Goal: Task Accomplishment & Management: Manage account settings

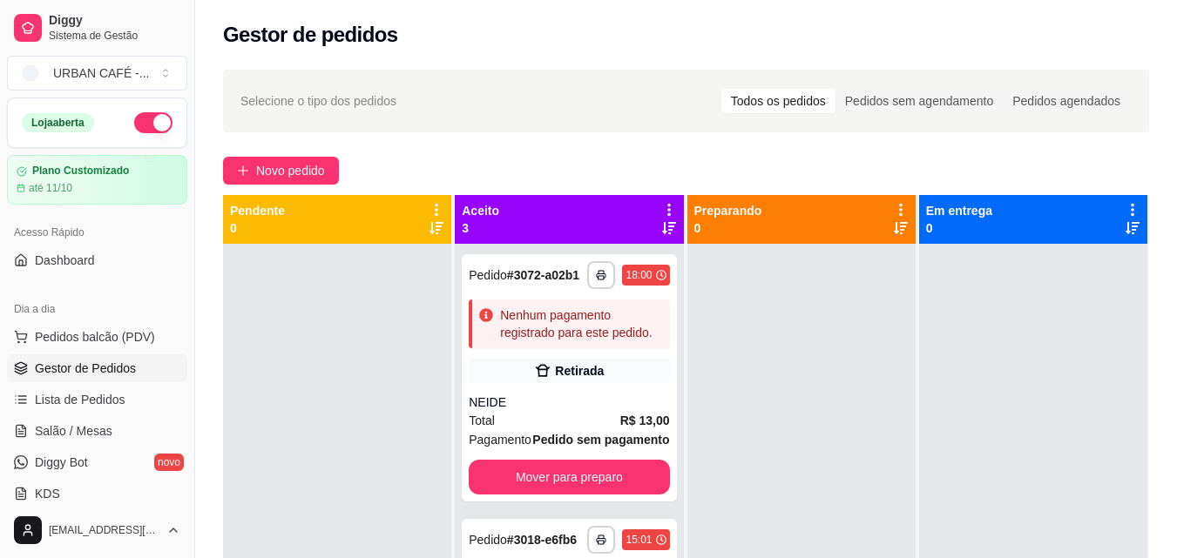
scroll to position [164, 0]
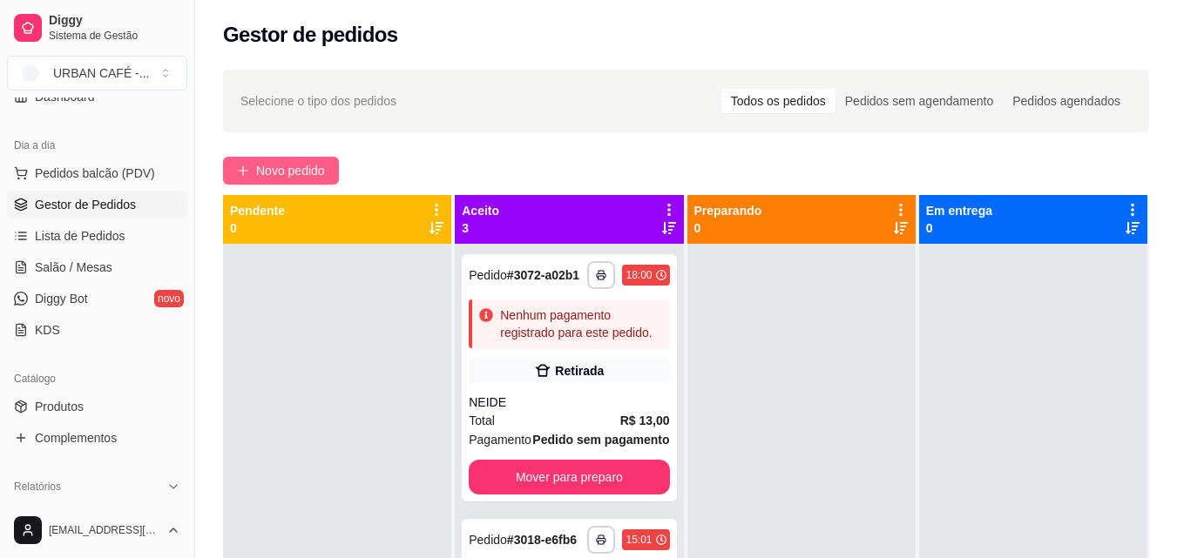
click at [307, 183] on button "Novo pedido" at bounding box center [281, 171] width 116 height 28
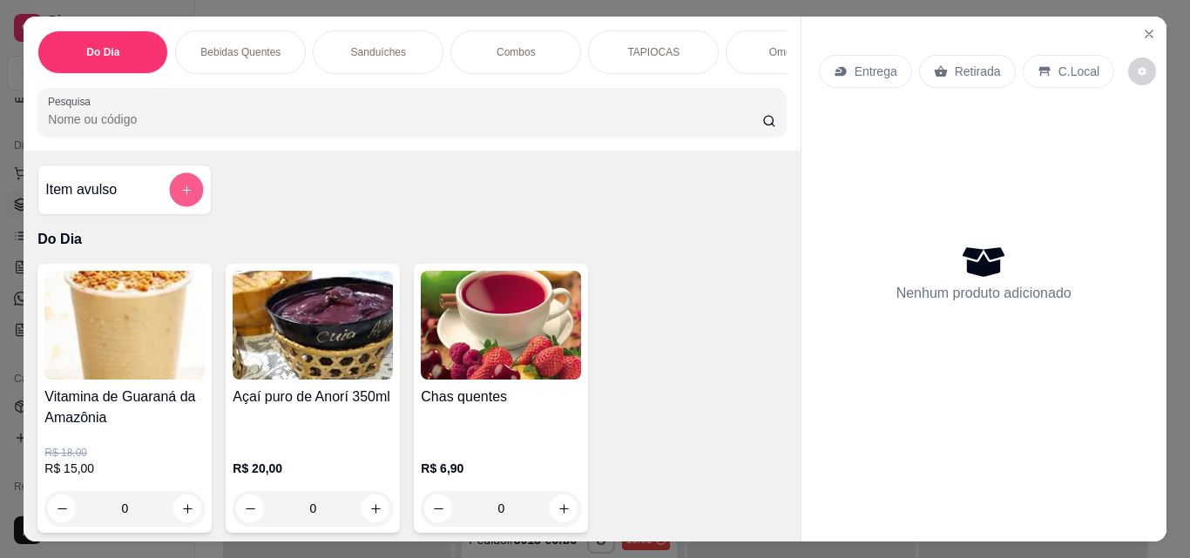
click at [180, 191] on icon "add-separate-item" at bounding box center [186, 190] width 13 height 13
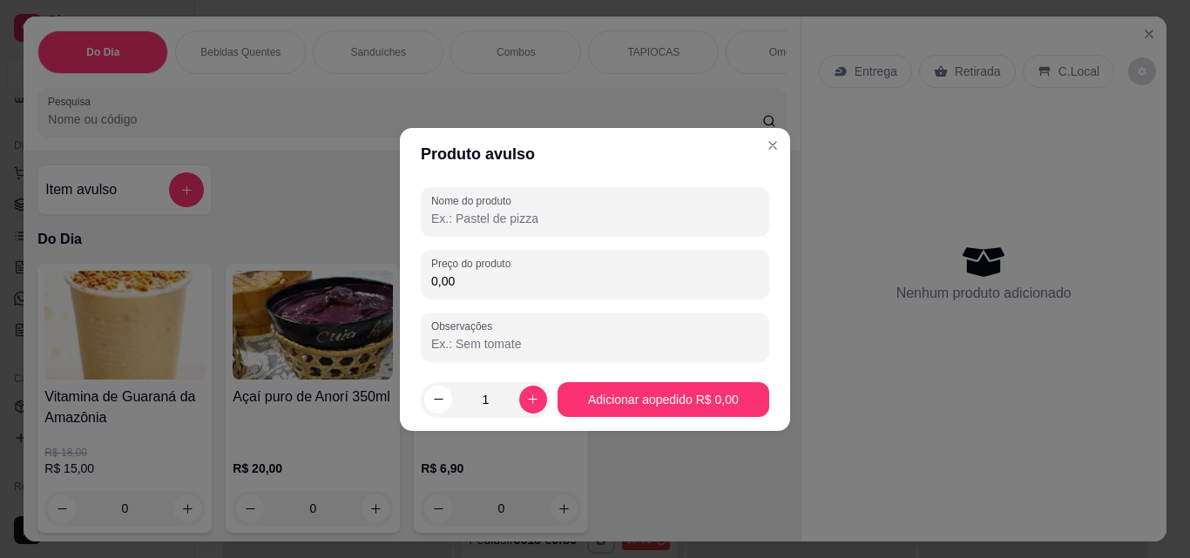
click at [501, 221] on input "Nome do produto" at bounding box center [595, 218] width 328 height 17
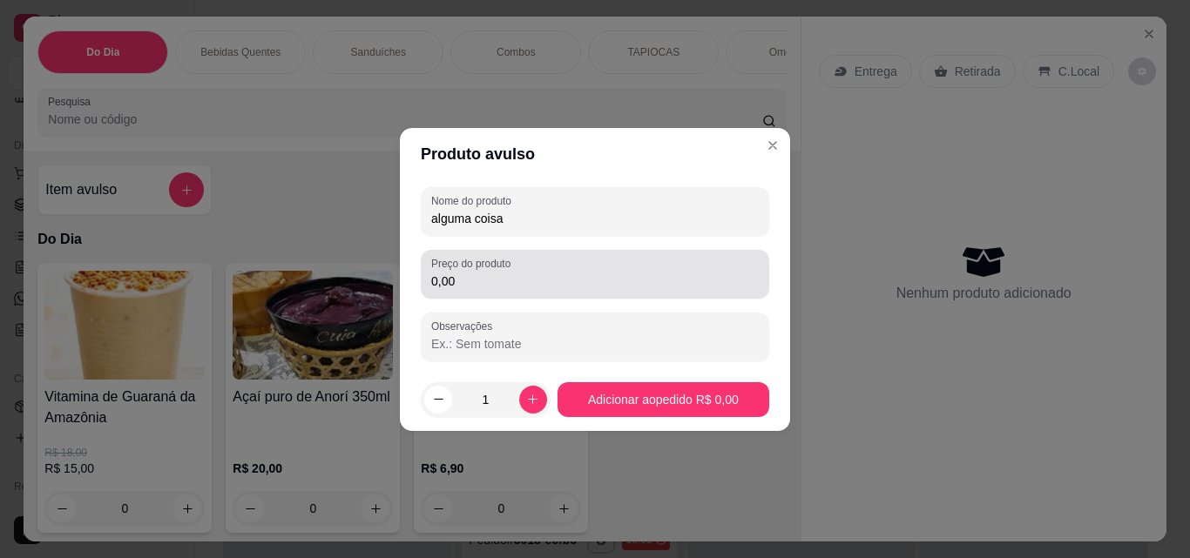
type input "alguma coisa"
click at [496, 291] on div "0,00" at bounding box center [595, 274] width 328 height 35
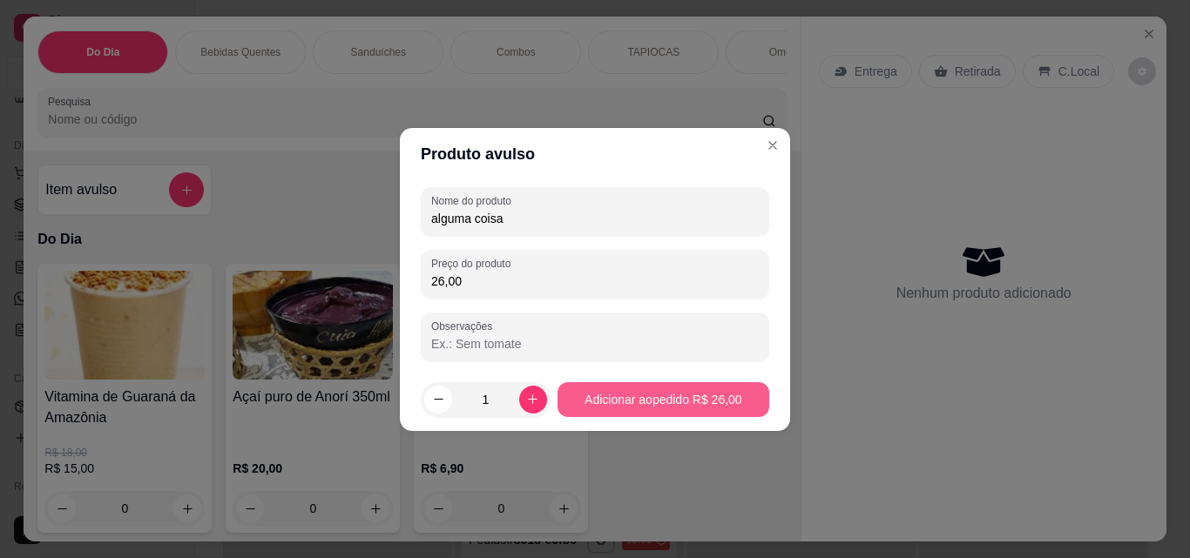
type input "26,00"
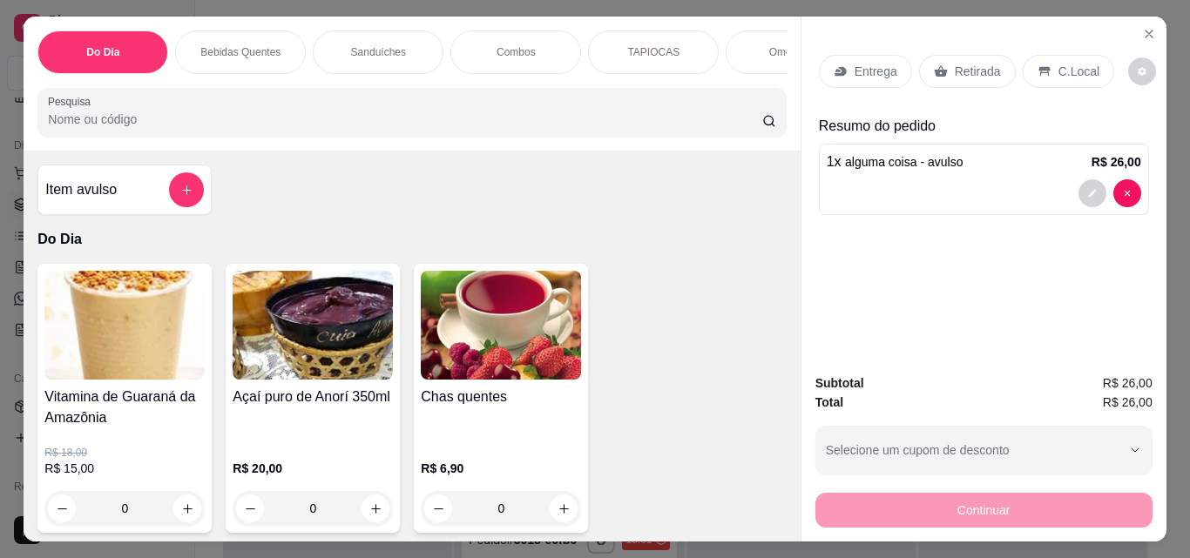
click at [980, 55] on div "Retirada" at bounding box center [967, 71] width 97 height 33
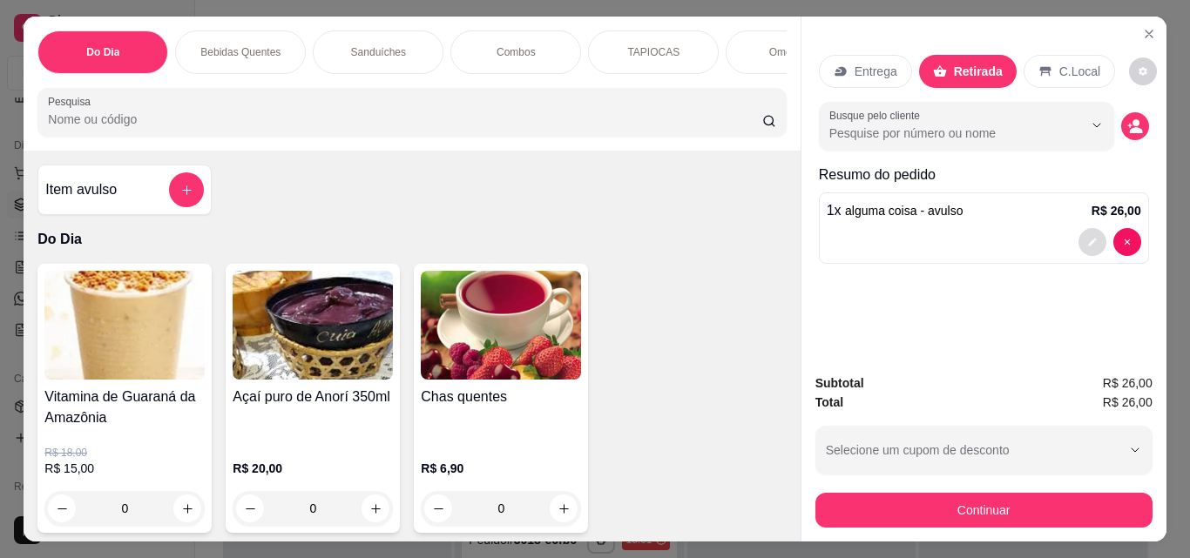
click at [1078, 239] on button "decrease-product-quantity" at bounding box center [1092, 242] width 28 height 28
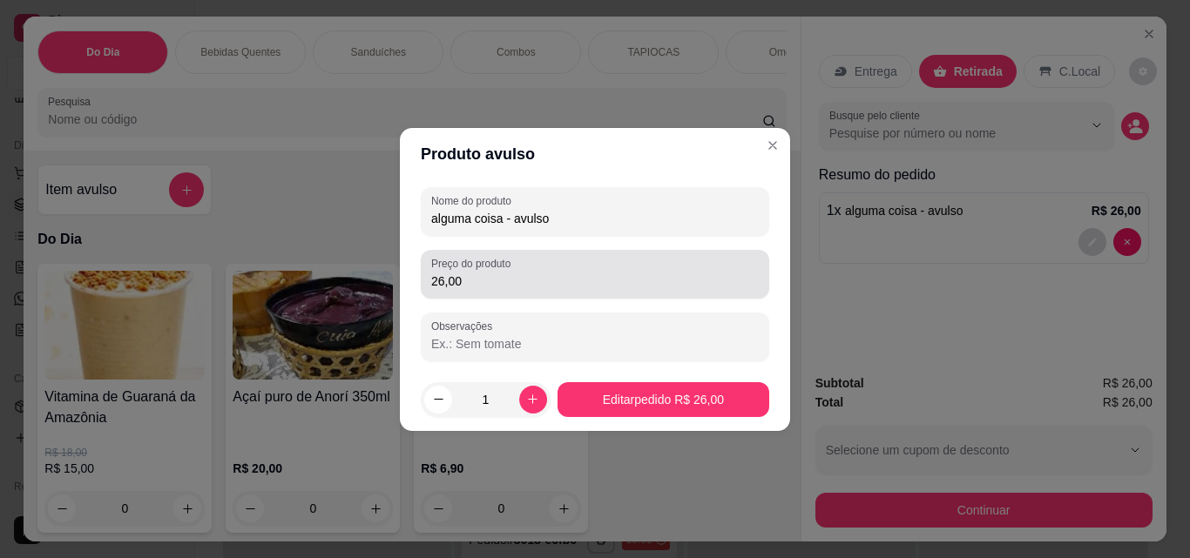
click at [490, 282] on input "26,00" at bounding box center [595, 281] width 328 height 17
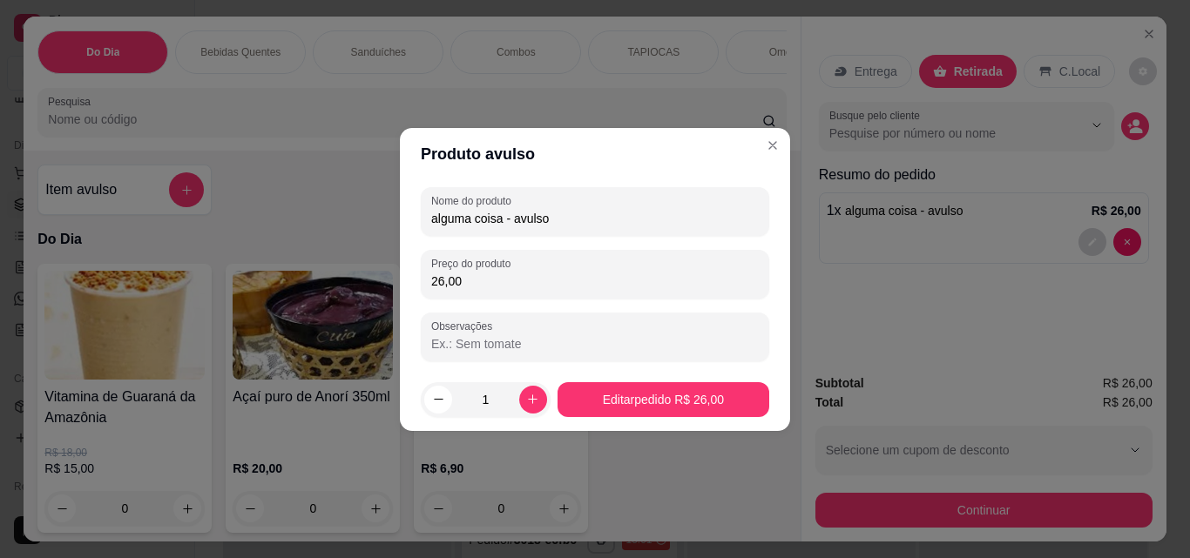
click at [490, 282] on input "26,00" at bounding box center [595, 281] width 328 height 17
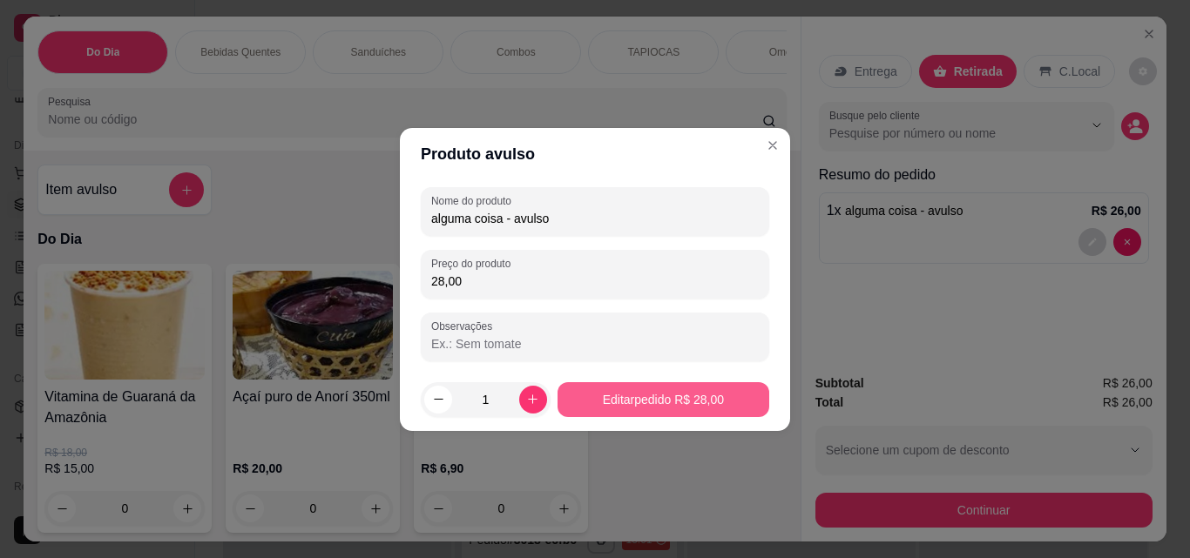
type input "28,00"
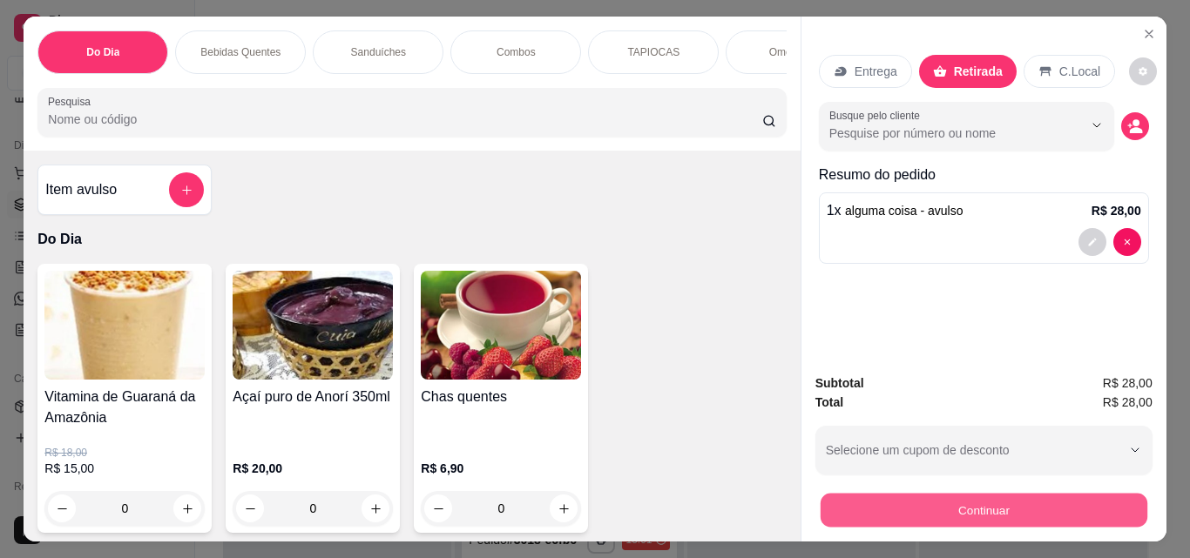
click at [991, 510] on button "Continuar" at bounding box center [983, 510] width 327 height 34
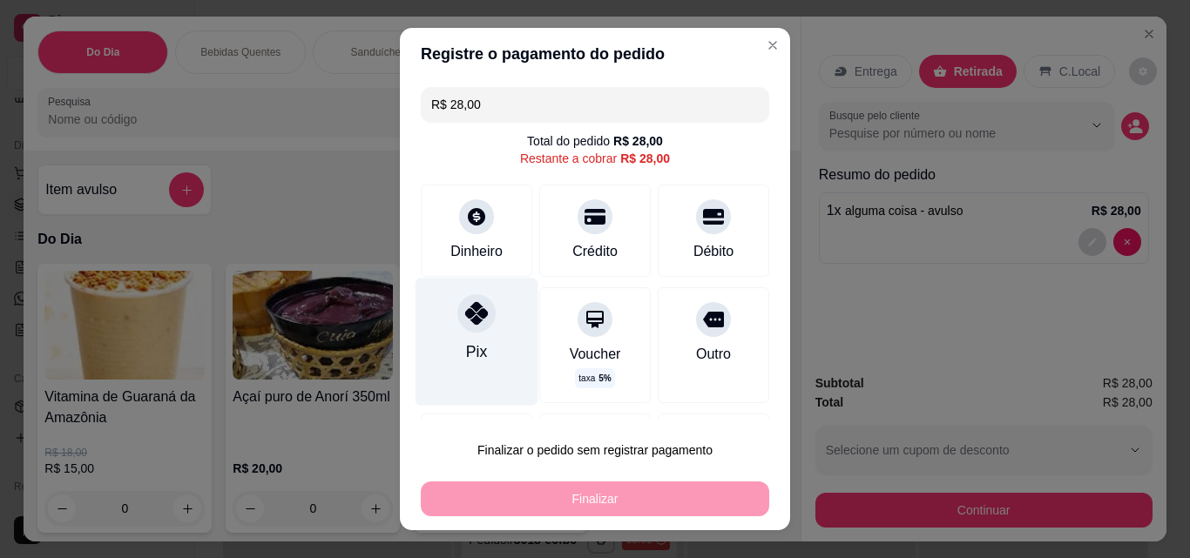
click at [469, 328] on div at bounding box center [476, 313] width 38 height 38
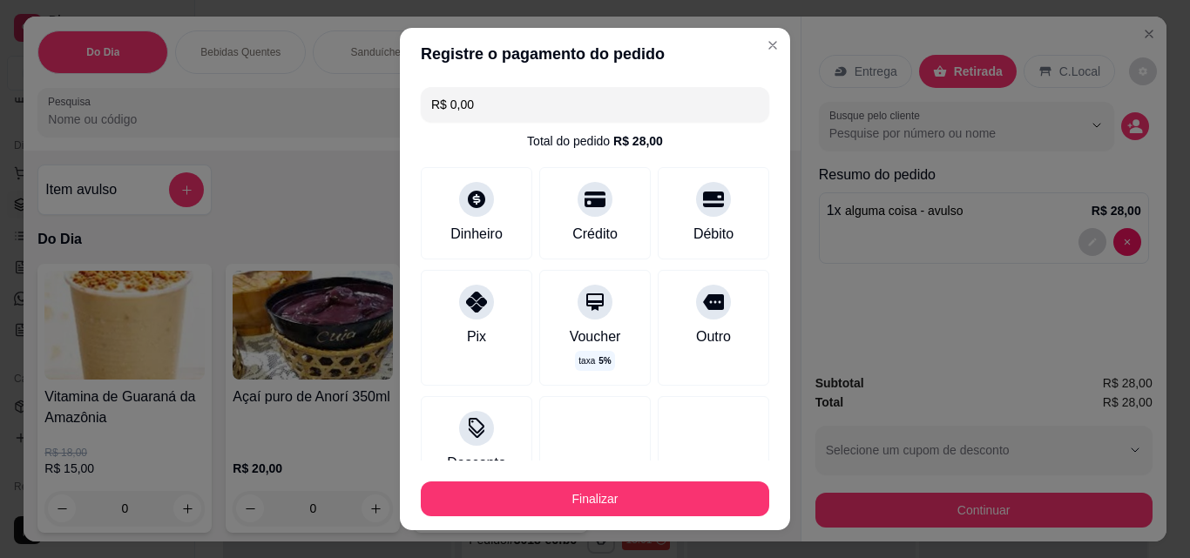
click at [655, 118] on input "R$ 0,00" at bounding box center [595, 104] width 328 height 35
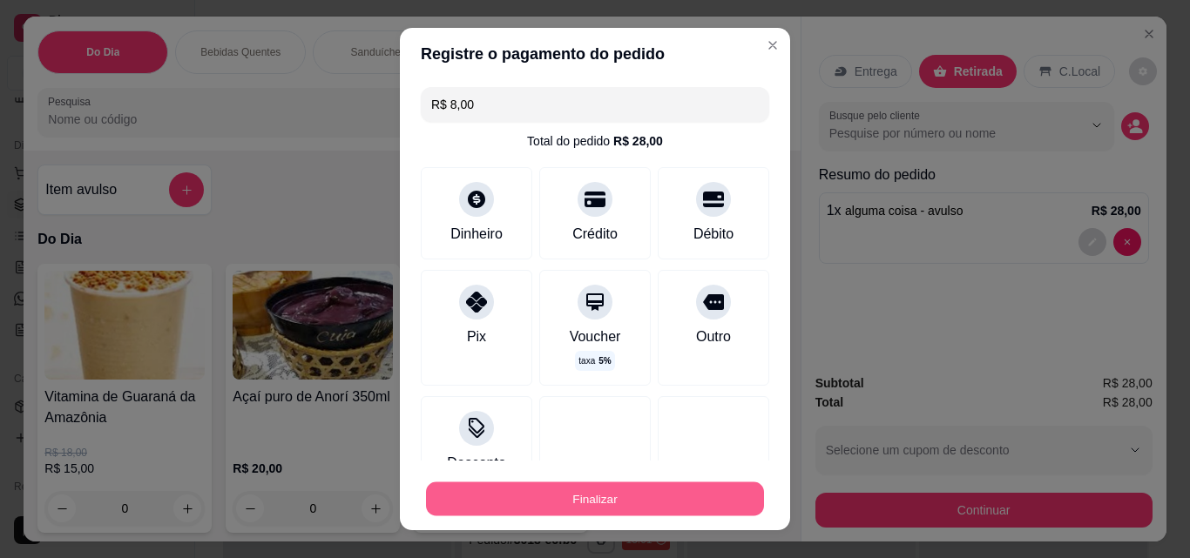
click at [578, 501] on button "Finalizar" at bounding box center [595, 500] width 338 height 34
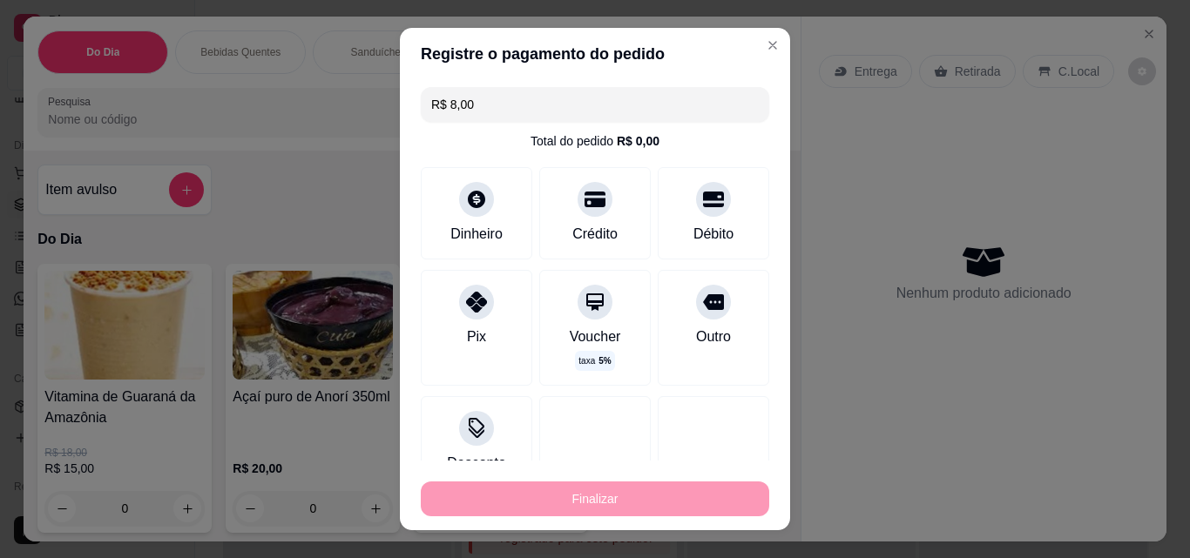
type input "-R$ 28,00"
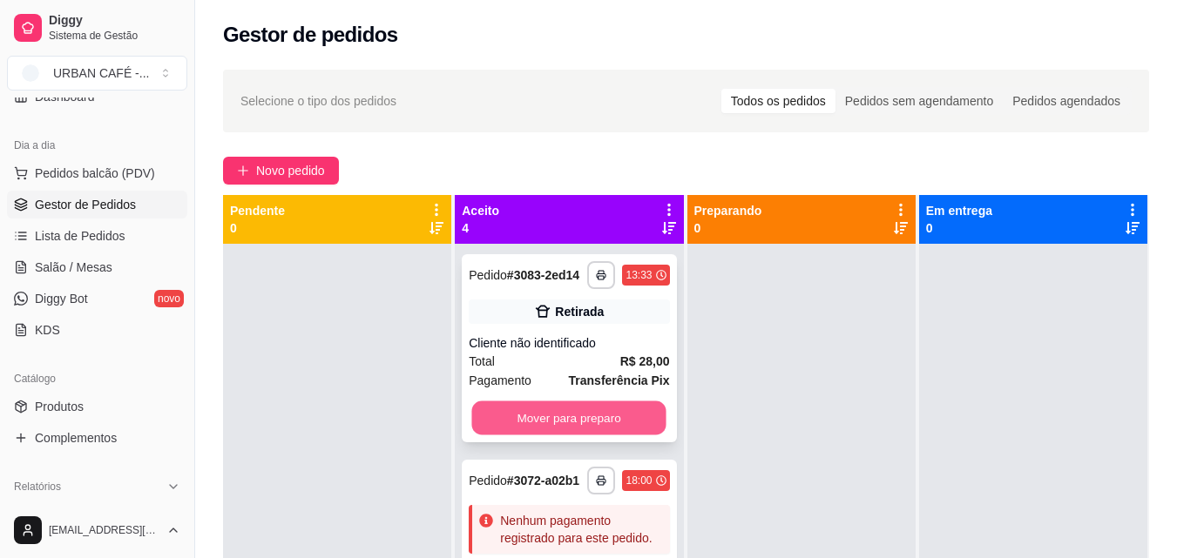
click at [604, 431] on button "Mover para preparo" at bounding box center [569, 419] width 194 height 34
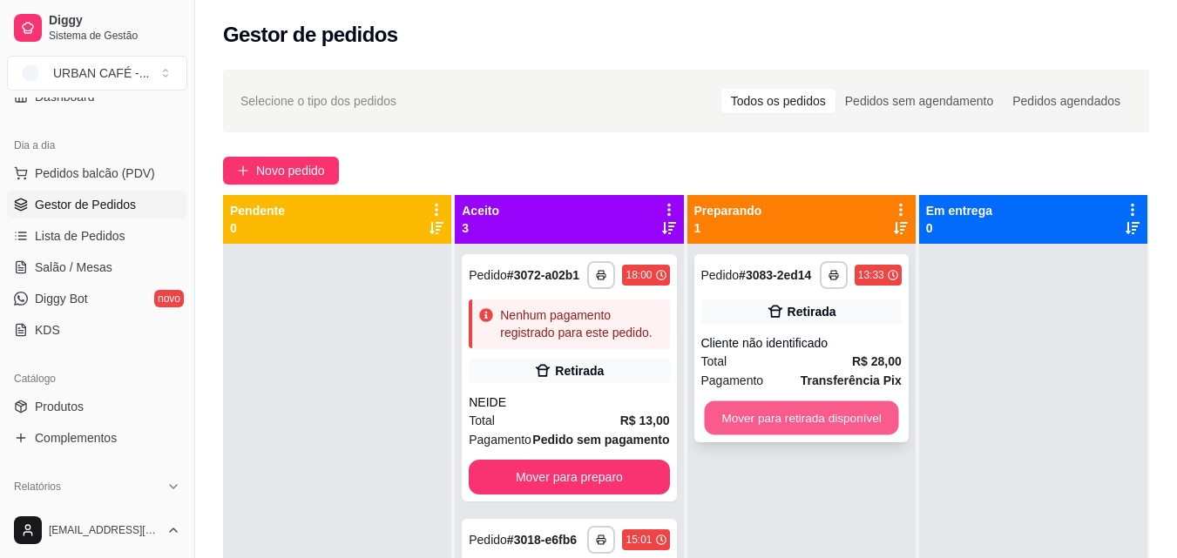
click at [830, 421] on button "Mover para retirada disponível" at bounding box center [801, 419] width 194 height 34
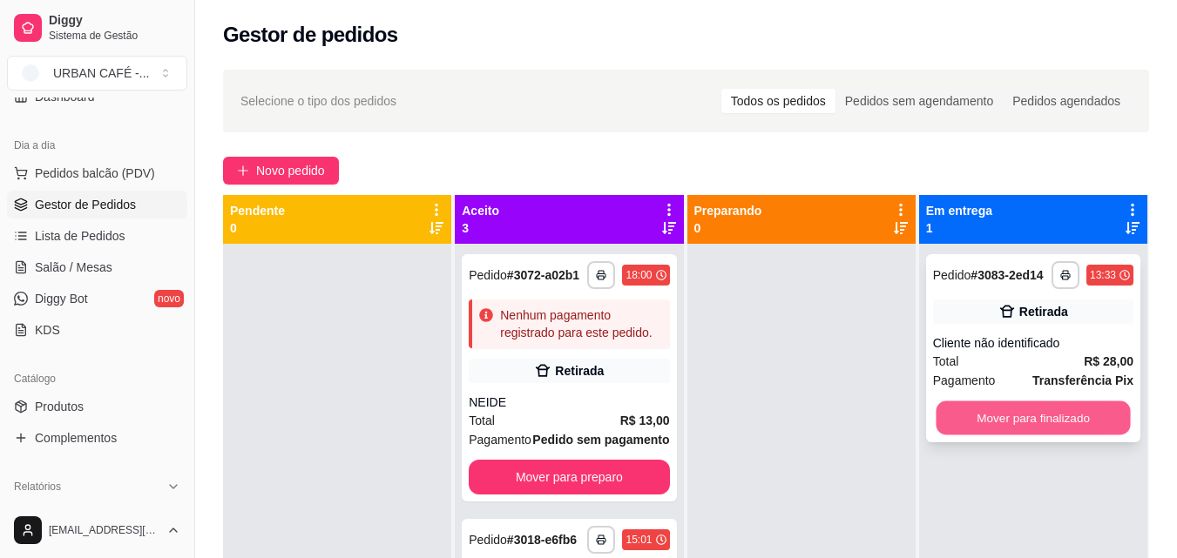
click at [977, 416] on button "Mover para finalizado" at bounding box center [1033, 419] width 194 height 34
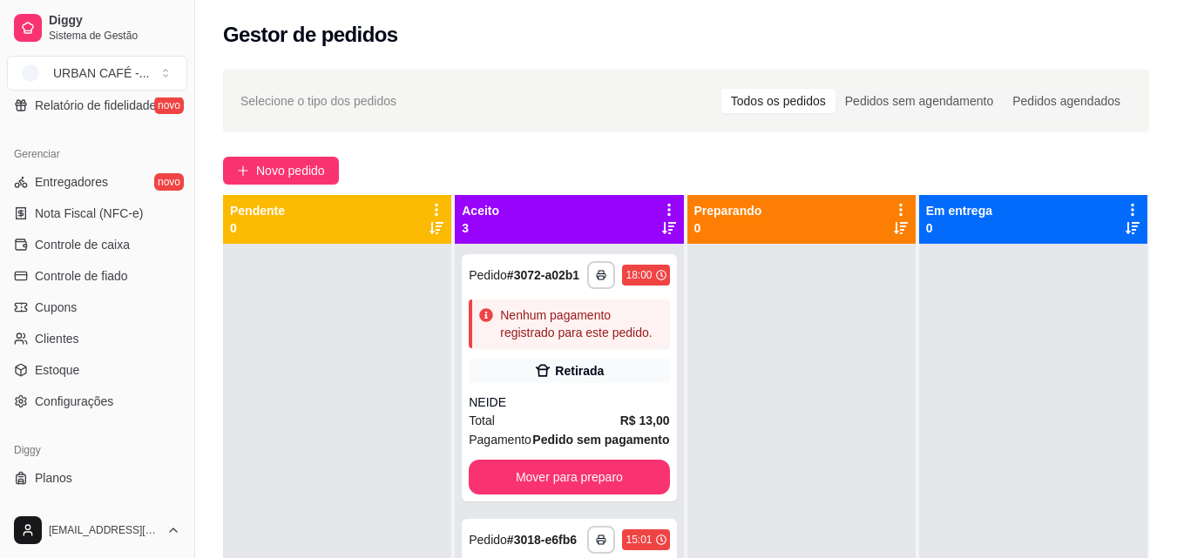
scroll to position [677, 0]
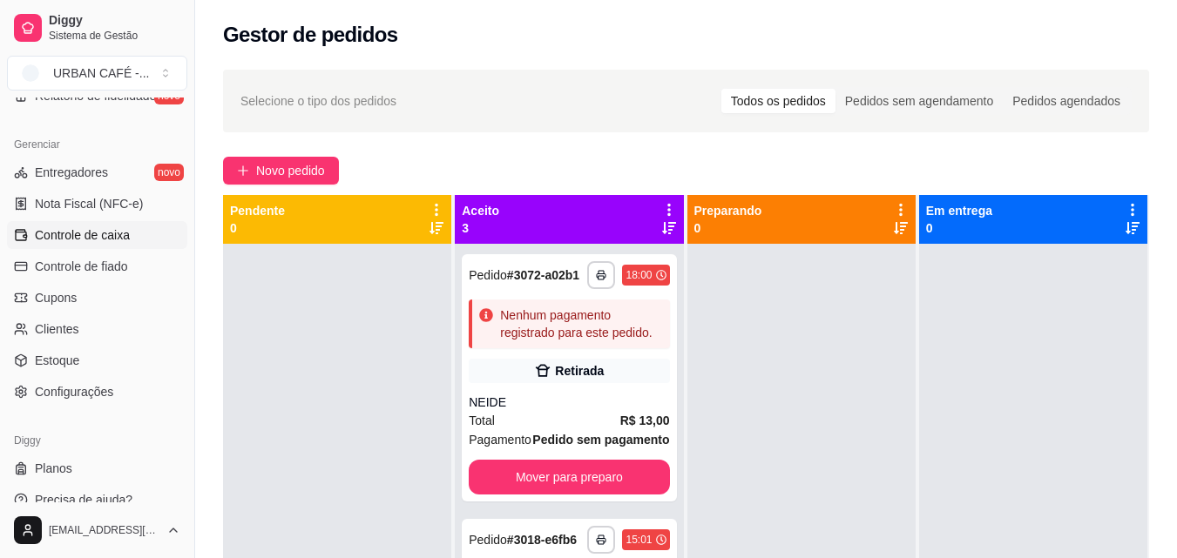
click at [116, 246] on link "Controle de caixa" at bounding box center [97, 235] width 180 height 28
